Goal: Use online tool/utility: Utilize a website feature to perform a specific function

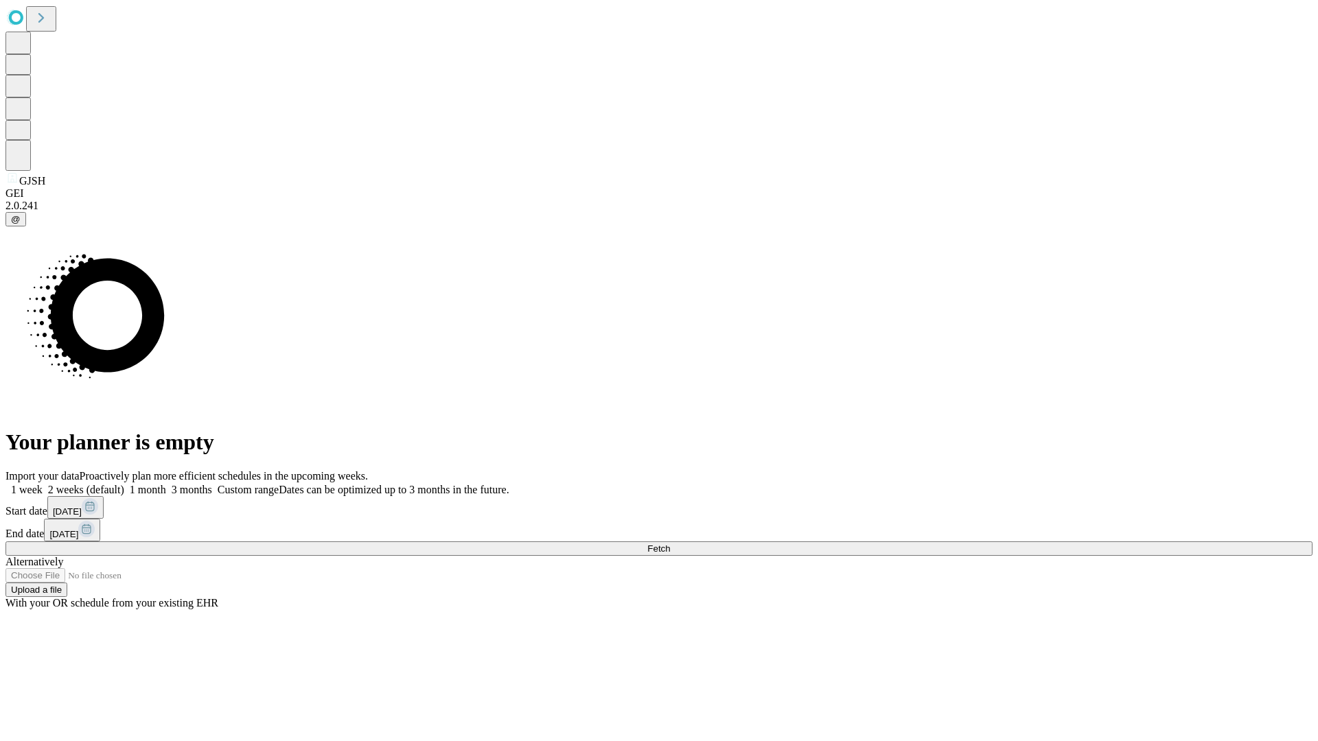
click at [670, 544] on span "Fetch" at bounding box center [658, 549] width 23 height 10
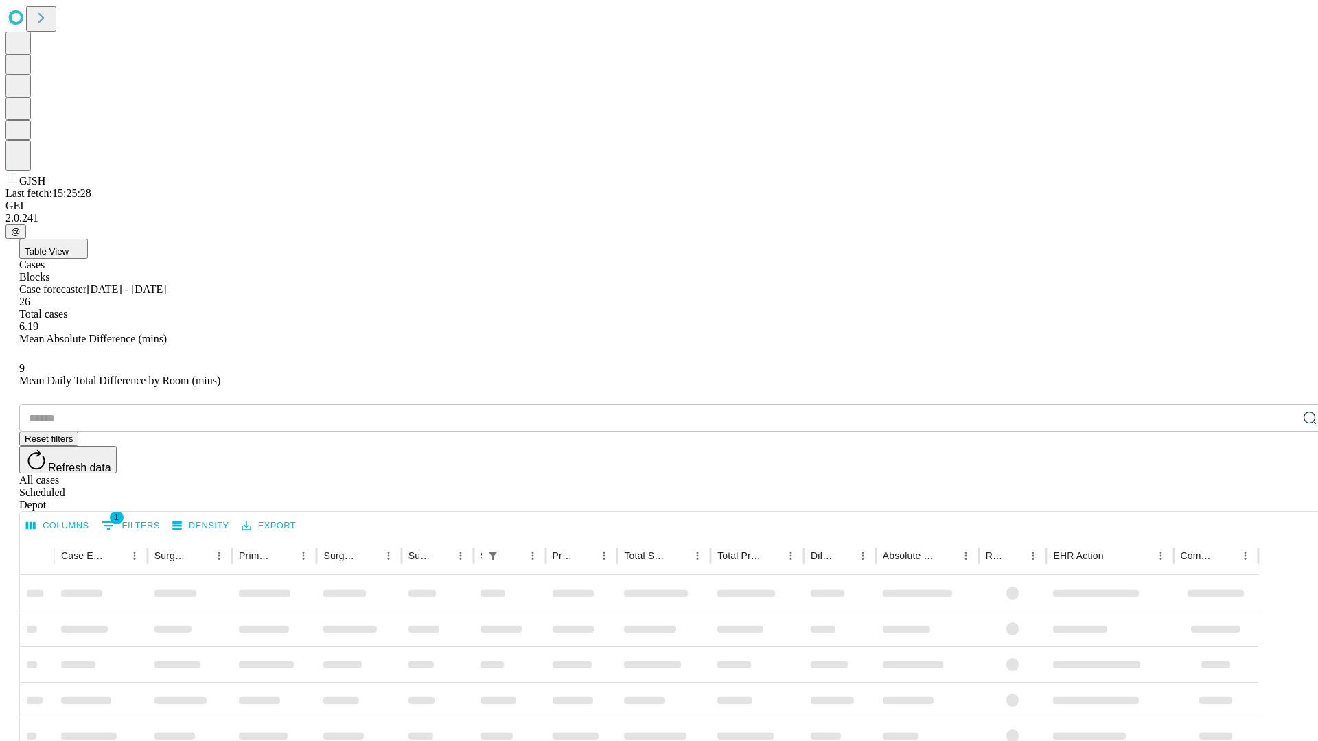
click at [69, 246] on span "Table View" at bounding box center [47, 251] width 44 height 10
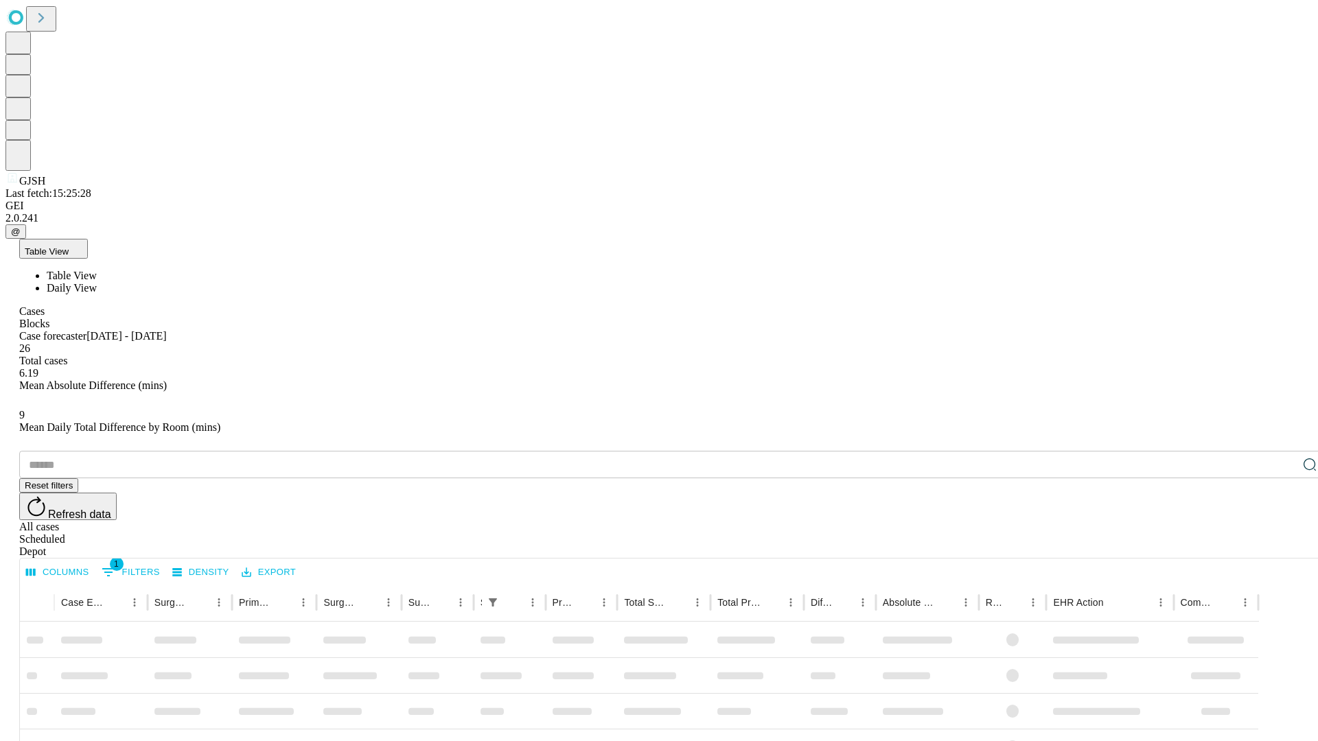
click at [97, 282] on span "Daily View" at bounding box center [72, 288] width 50 height 12
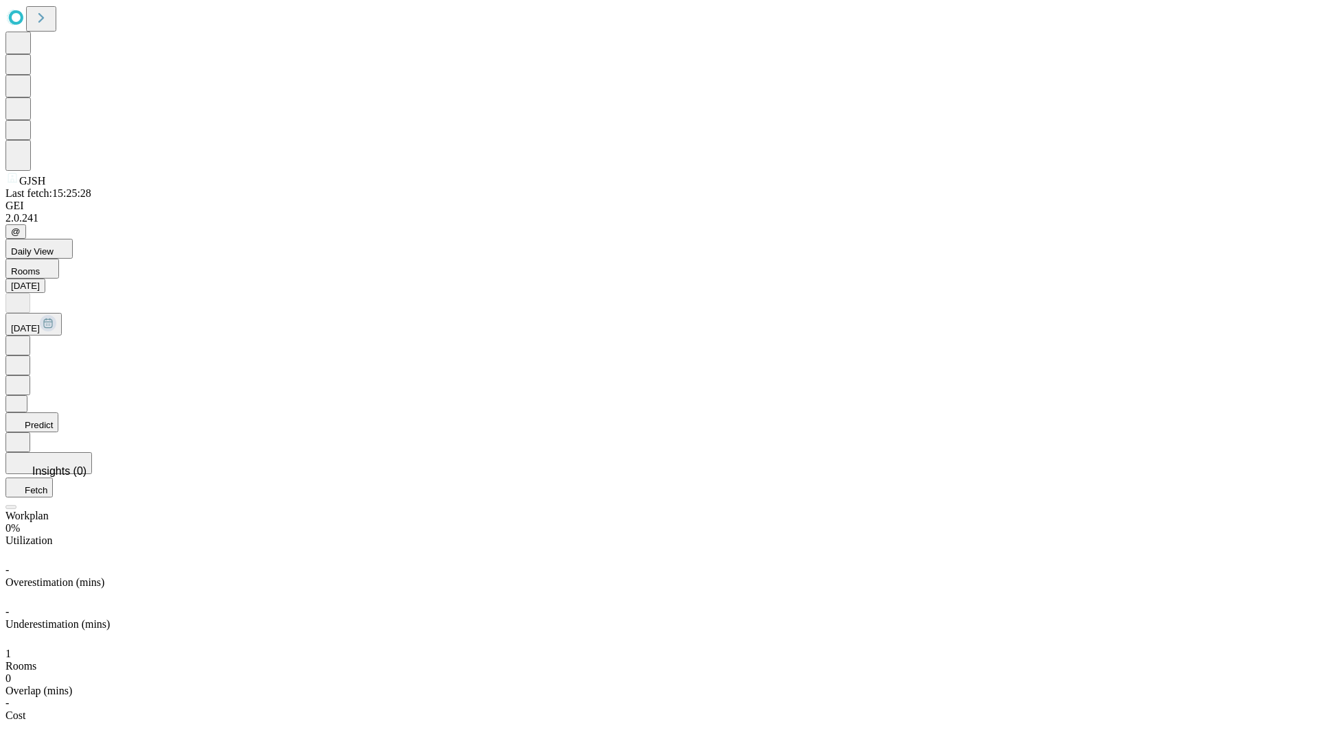
click at [58, 413] on button "Predict" at bounding box center [31, 423] width 53 height 20
